Goal: Task Accomplishment & Management: Manage account settings

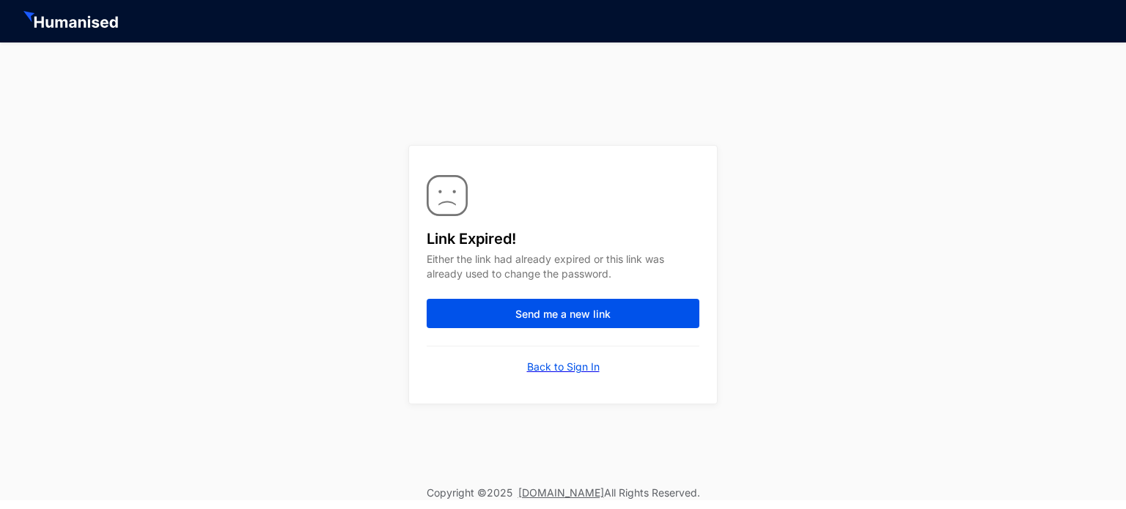
click at [583, 367] on p "Back to Sign In" at bounding box center [563, 367] width 73 height 15
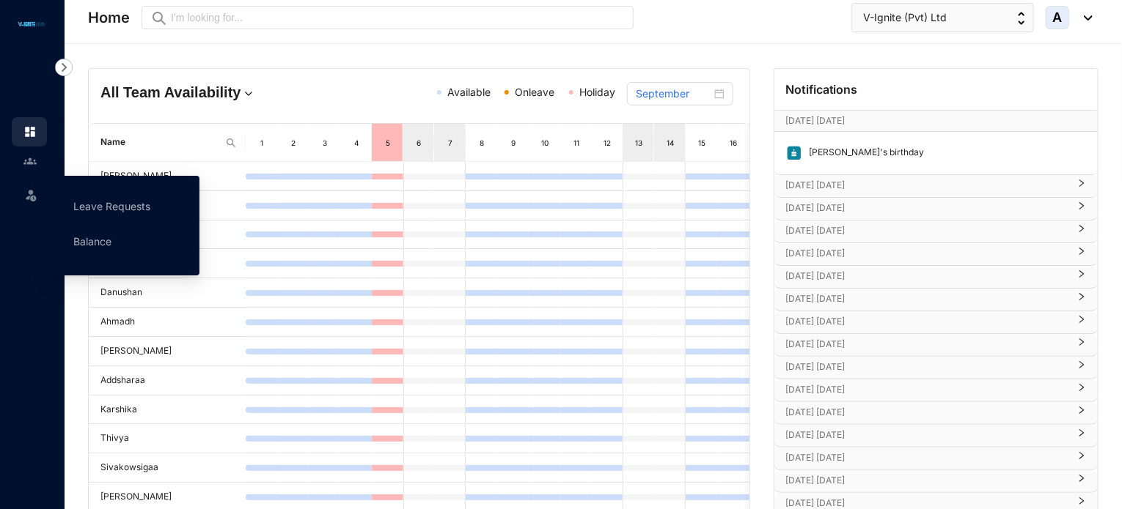
click at [29, 196] on img at bounding box center [30, 195] width 15 height 15
click at [106, 200] on link "Leave Requests" at bounding box center [111, 206] width 77 height 12
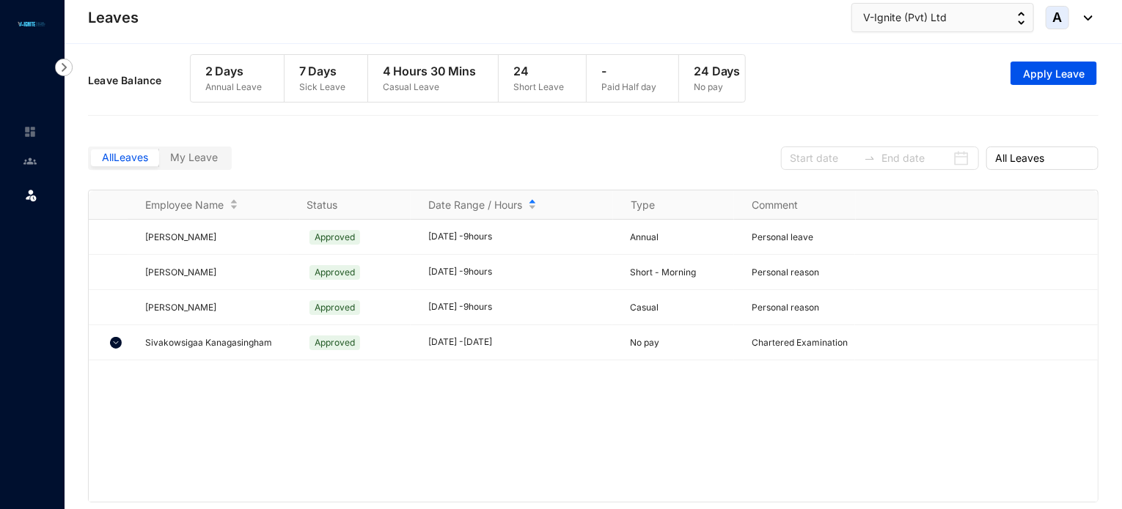
click at [214, 163] on span "My Leave" at bounding box center [194, 157] width 48 height 12
click at [159, 161] on input "My Leave" at bounding box center [159, 161] width 0 height 0
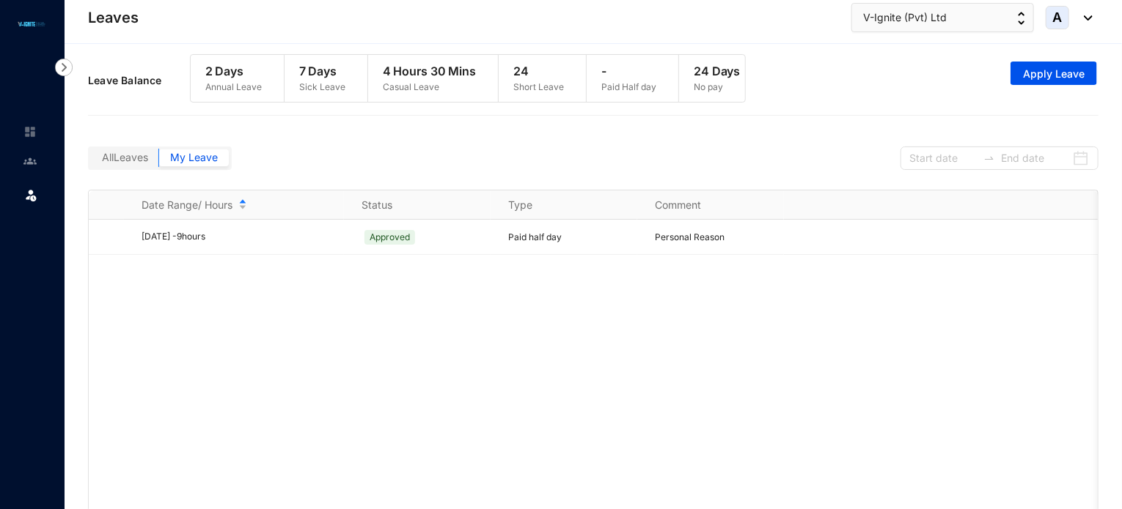
click at [443, 302] on div "[DATE] - 9 hours Approved Paid half day Personal Reason" at bounding box center [593, 368] width 1009 height 297
